Goal: Information Seeking & Learning: Understand process/instructions

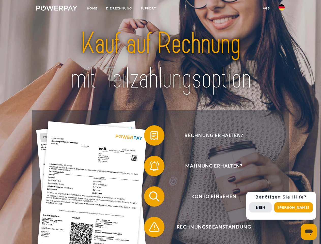
click at [57, 9] on img at bounding box center [56, 8] width 41 height 5
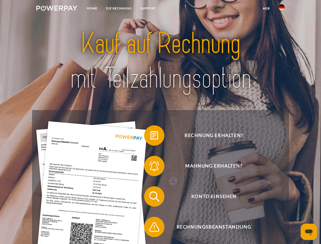
click at [282, 9] on img at bounding box center [282, 7] width 6 height 6
click at [266, 8] on link "agb" at bounding box center [267, 8] width 16 height 9
click at [151, 137] on span at bounding box center [146, 135] width 25 height 25
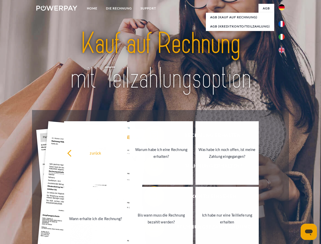
click at [151, 198] on link "Bis wann muss die Rechnung bezahlt werden?" at bounding box center [161, 219] width 63 height 64
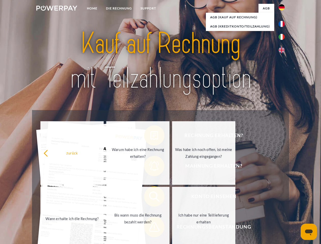
click at [151, 228] on span at bounding box center [146, 226] width 25 height 25
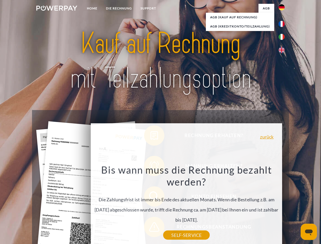
click at [283, 206] on div "Rechnung erhalten? Mahnung erhalten? Konto einsehen" at bounding box center [160, 212] width 257 height 204
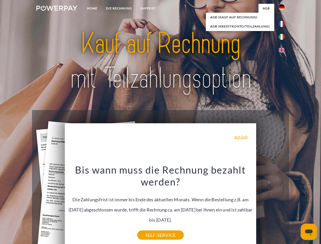
click at [271, 207] on span "Konto einsehen" at bounding box center [214, 197] width 125 height 20
click at [296, 208] on header "Home DIE RECHNUNG SUPPORT" at bounding box center [160, 175] width 321 height 351
